Goal: Task Accomplishment & Management: Manage account settings

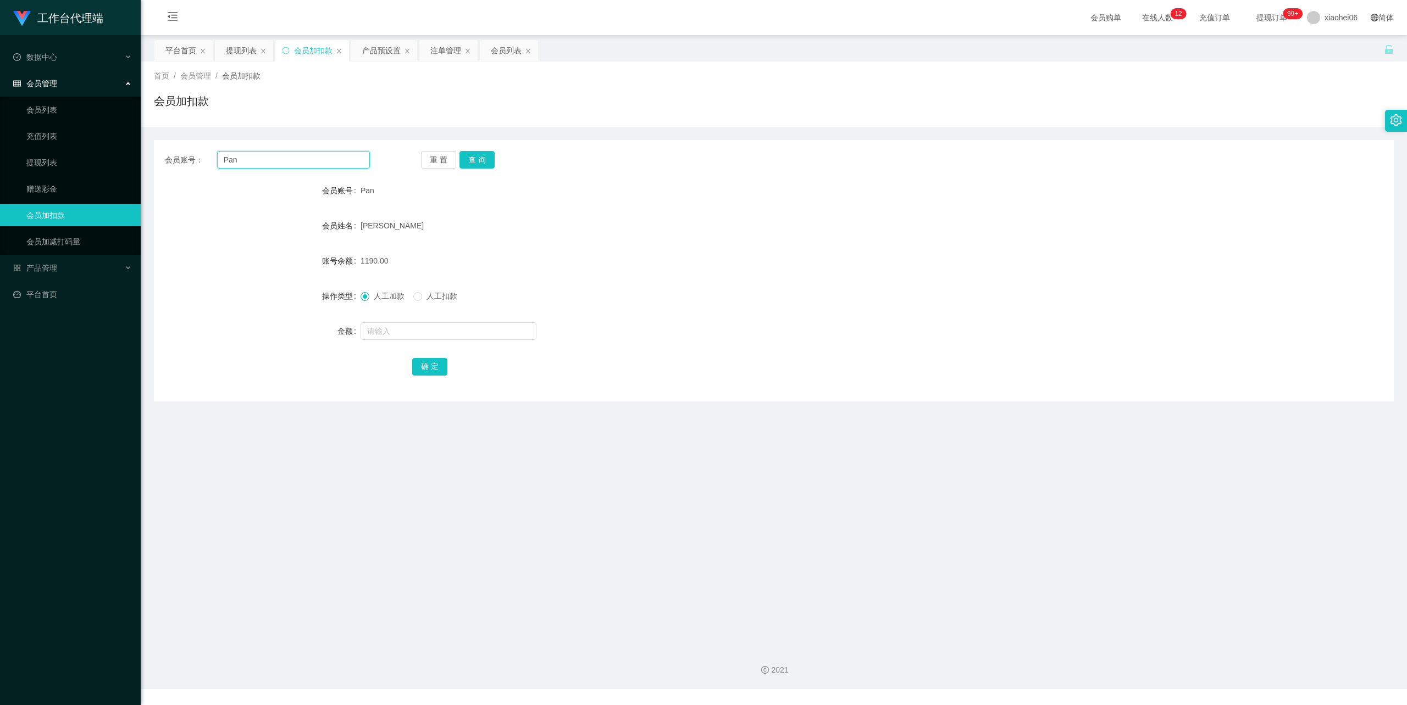
drag, startPoint x: 260, startPoint y: 164, endPoint x: 165, endPoint y: 162, distance: 94.5
click at [168, 162] on div "会员账号： Pan" at bounding box center [267, 160] width 205 height 18
type input "M"
click at [482, 158] on button "查 询" at bounding box center [476, 160] width 35 height 18
click at [411, 341] on div at bounding box center [721, 331] width 723 height 22
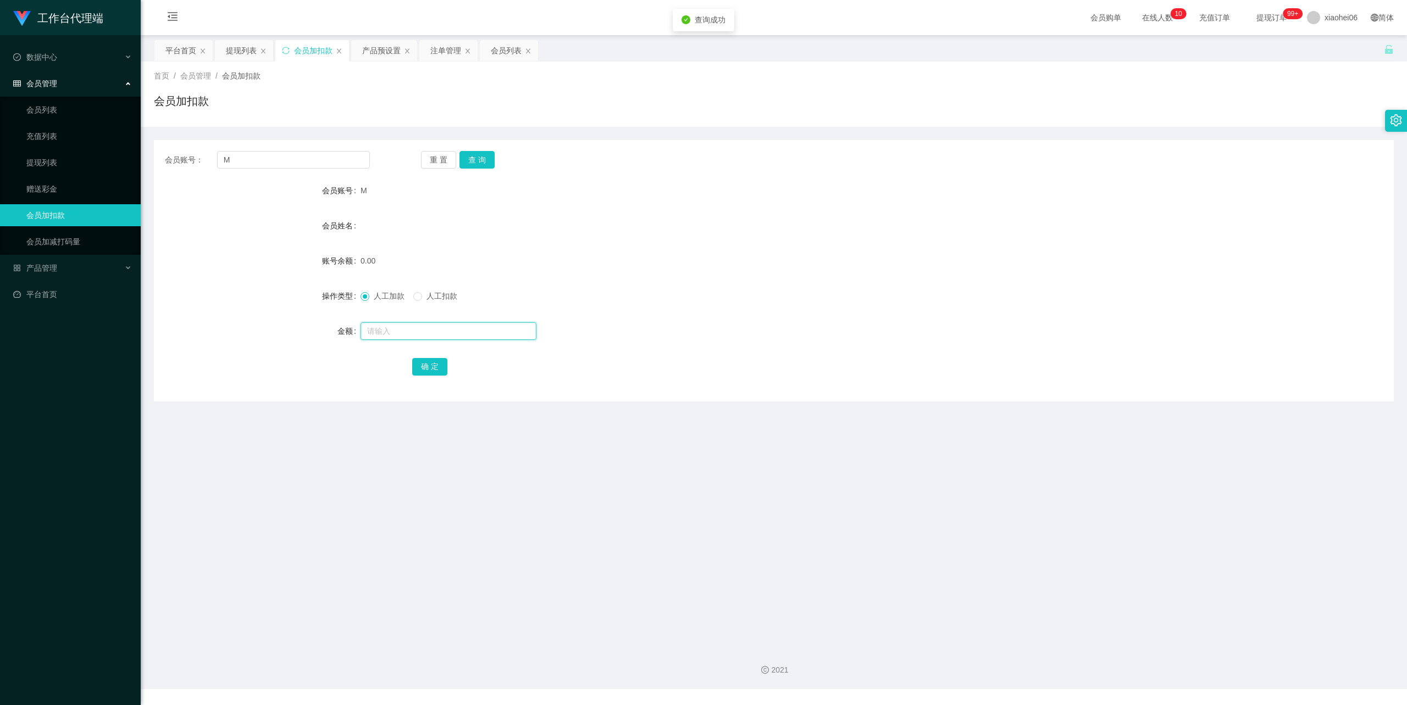
click at [419, 325] on input "text" at bounding box center [448, 332] width 176 height 18
type input "3000"
drag, startPoint x: 434, startPoint y: 368, endPoint x: 449, endPoint y: 359, distance: 17.2
click at [433, 368] on button "确 定" at bounding box center [429, 367] width 35 height 18
drag, startPoint x: 953, startPoint y: 271, endPoint x: 970, endPoint y: 260, distance: 20.6
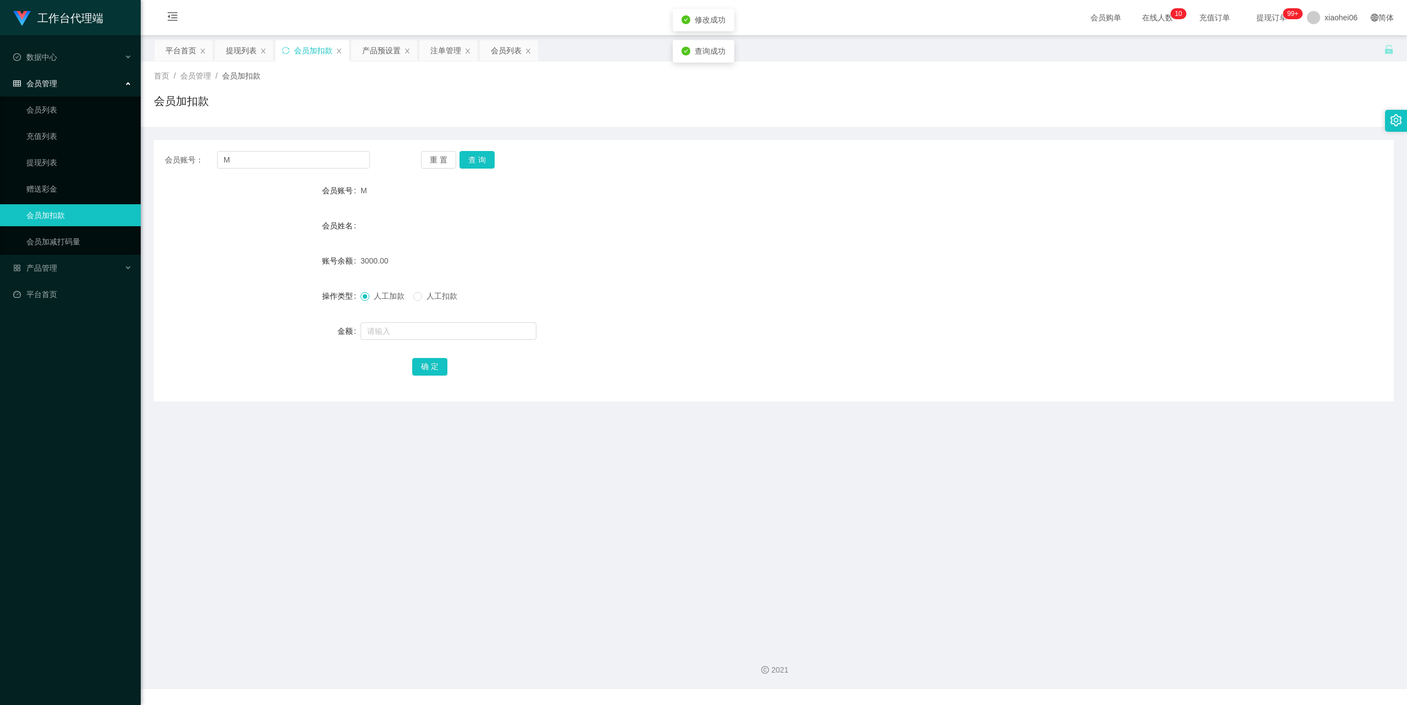
click at [954, 270] on div "3000.00" at bounding box center [721, 261] width 723 height 22
drag, startPoint x: 242, startPoint y: 161, endPoint x: 204, endPoint y: 160, distance: 37.4
click at [191, 159] on div "会员账号： M" at bounding box center [267, 160] width 205 height 18
paste input "[PERSON_NAME]"
type input "[PERSON_NAME]"
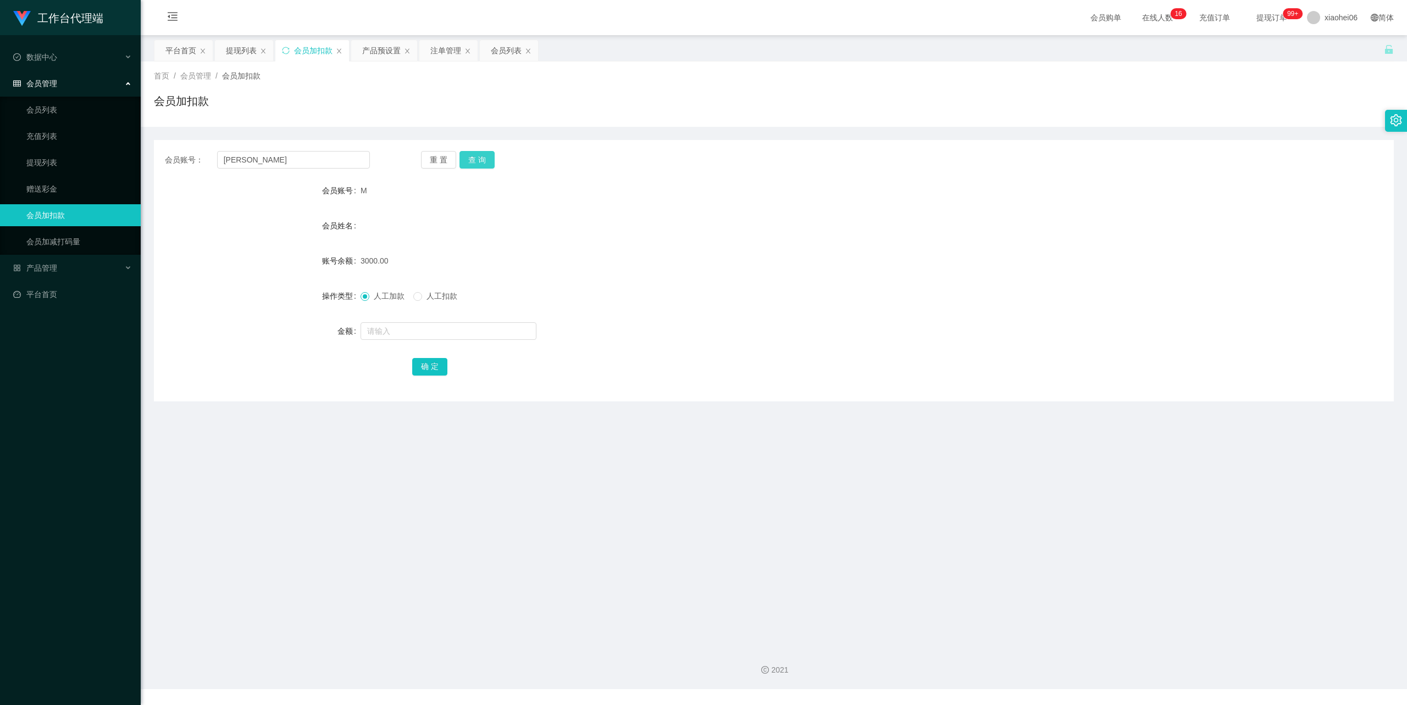
click at [486, 155] on button "查 询" at bounding box center [476, 160] width 35 height 18
click at [416, 325] on input "text" at bounding box center [448, 332] width 176 height 18
type input "5000"
click at [424, 373] on button "确 定" at bounding box center [429, 367] width 35 height 18
drag, startPoint x: 1119, startPoint y: 161, endPoint x: 1155, endPoint y: 120, distance: 54.5
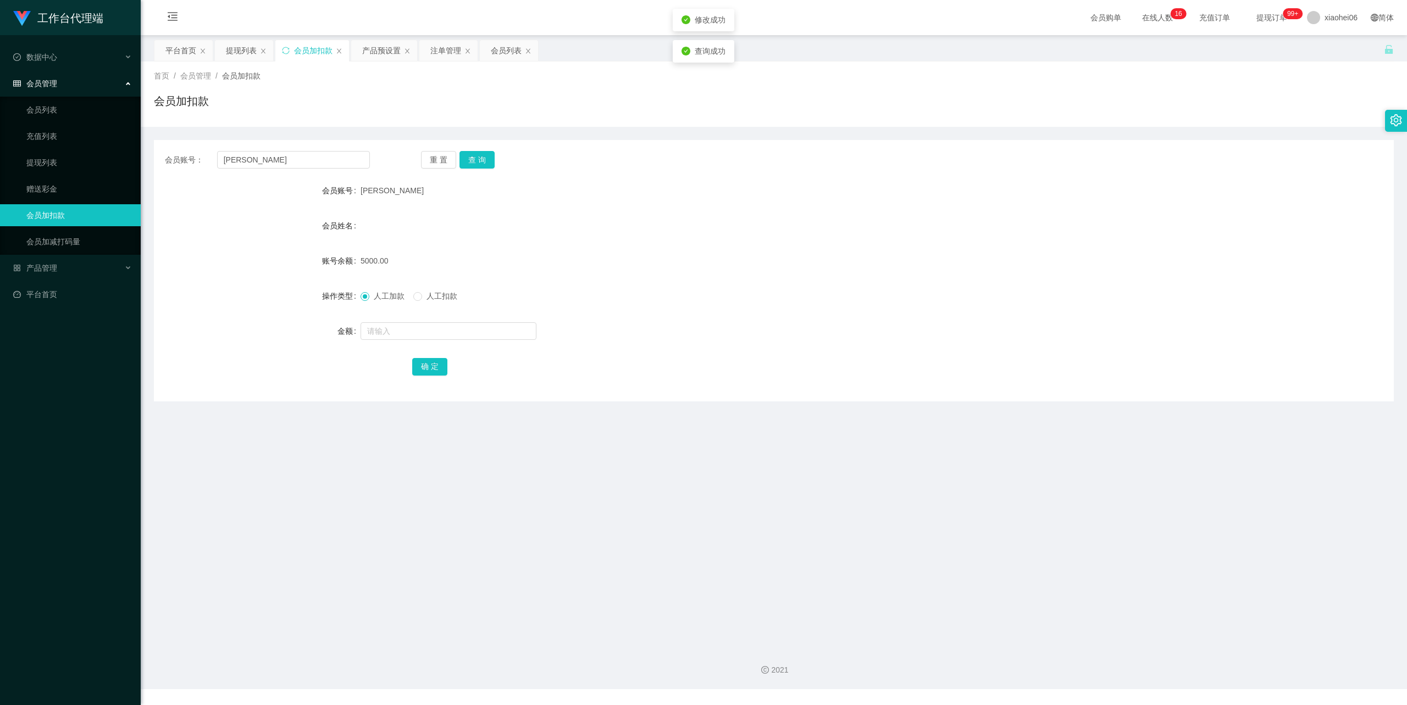
click at [1133, 137] on div "会员账号： [PERSON_NAME] 重 置 查 询 会员账号 Sandy 会员姓名 账号余额 5000.00 操作类型 人工加款 人工扣款 金额 确 定" at bounding box center [774, 264] width 1240 height 275
